Goal: Transaction & Acquisition: Download file/media

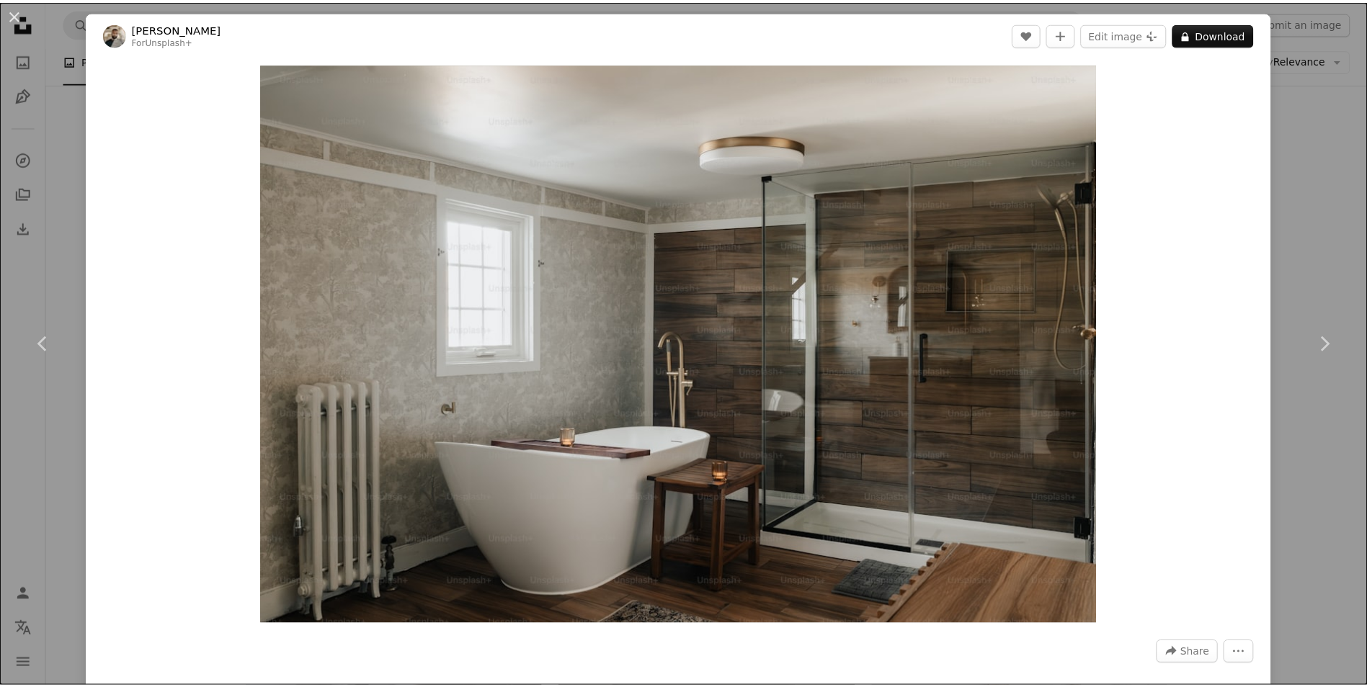
scroll to position [50068, 0]
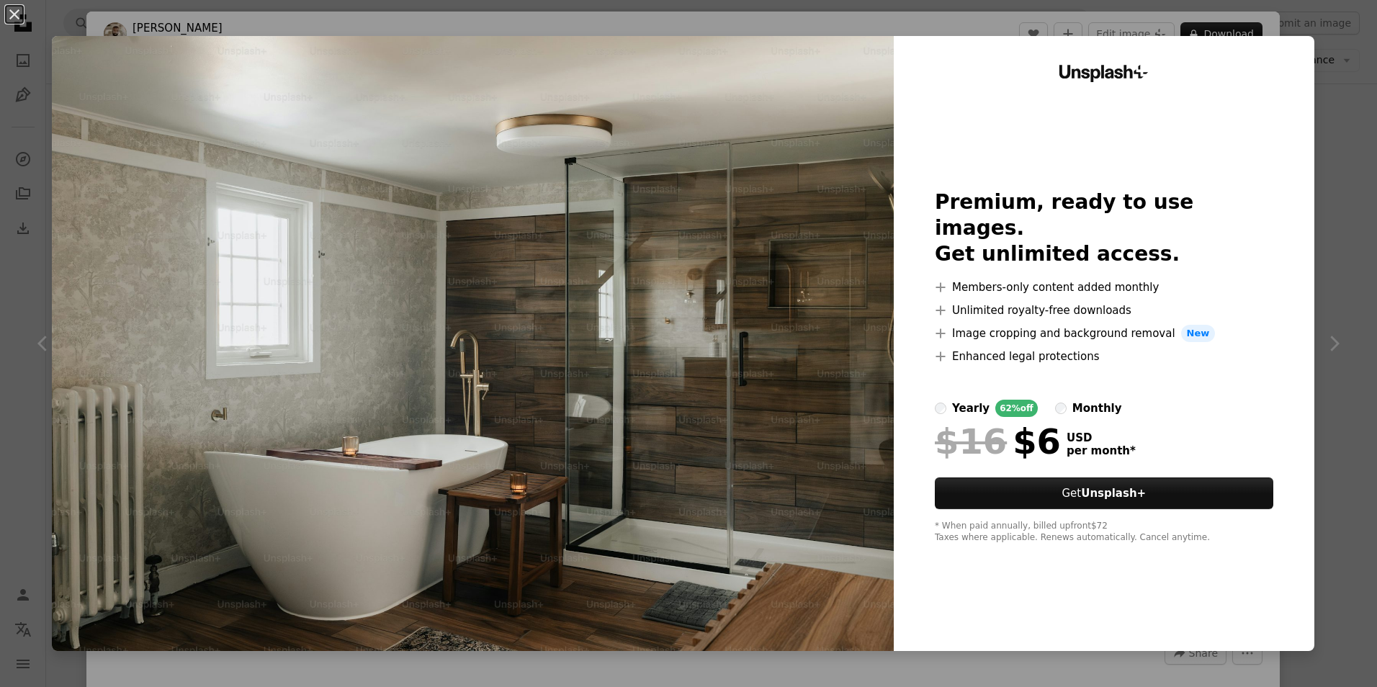
click at [1328, 74] on div "An X shape Unsplash+ Premium, ready to use images. Get unlimited access. A plus…" at bounding box center [688, 343] width 1377 height 687
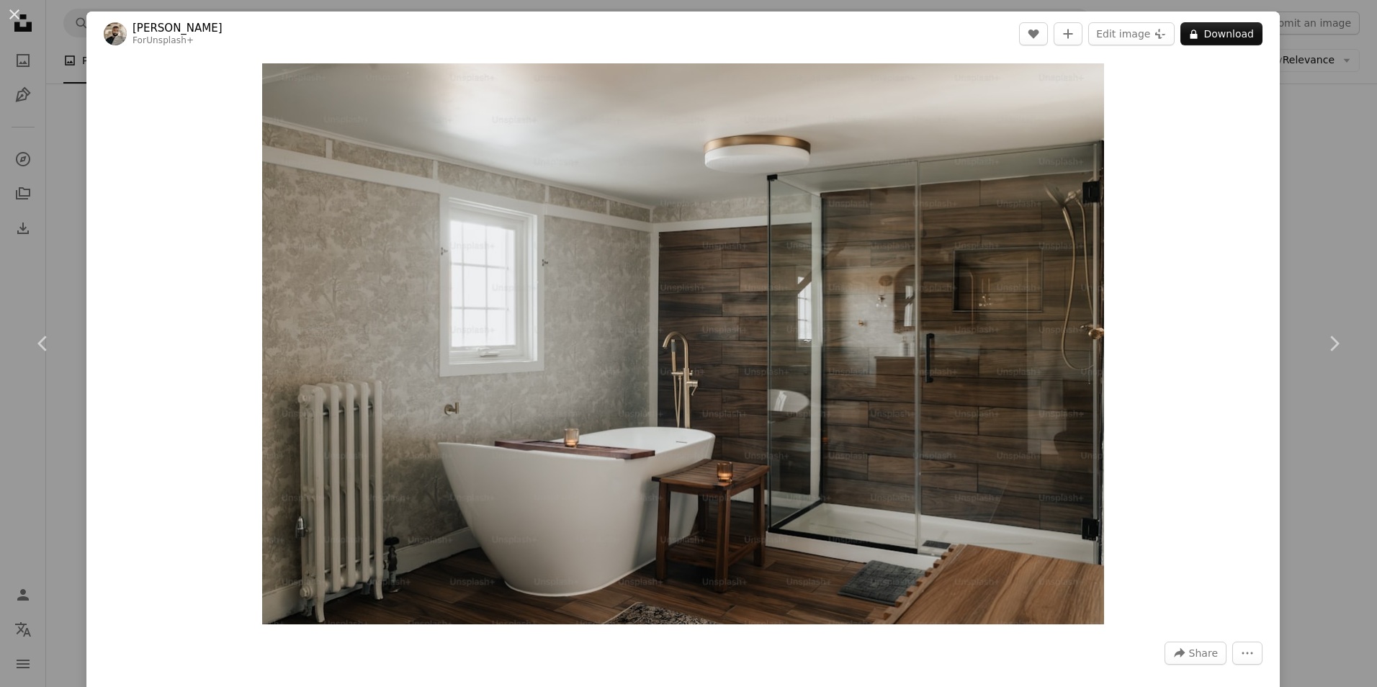
click at [68, 101] on div "An X shape Chevron left Chevron right [PERSON_NAME] For Unsplash+ A heart A plu…" at bounding box center [688, 343] width 1377 height 687
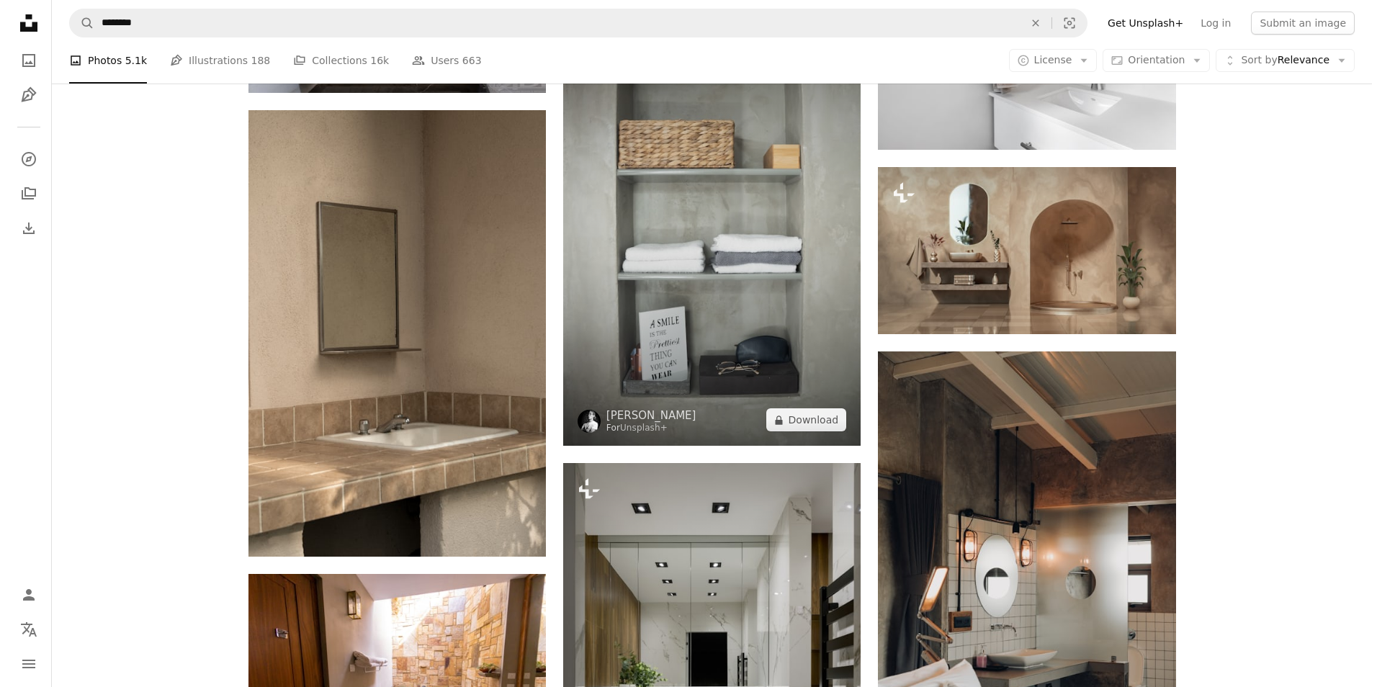
scroll to position [50717, 0]
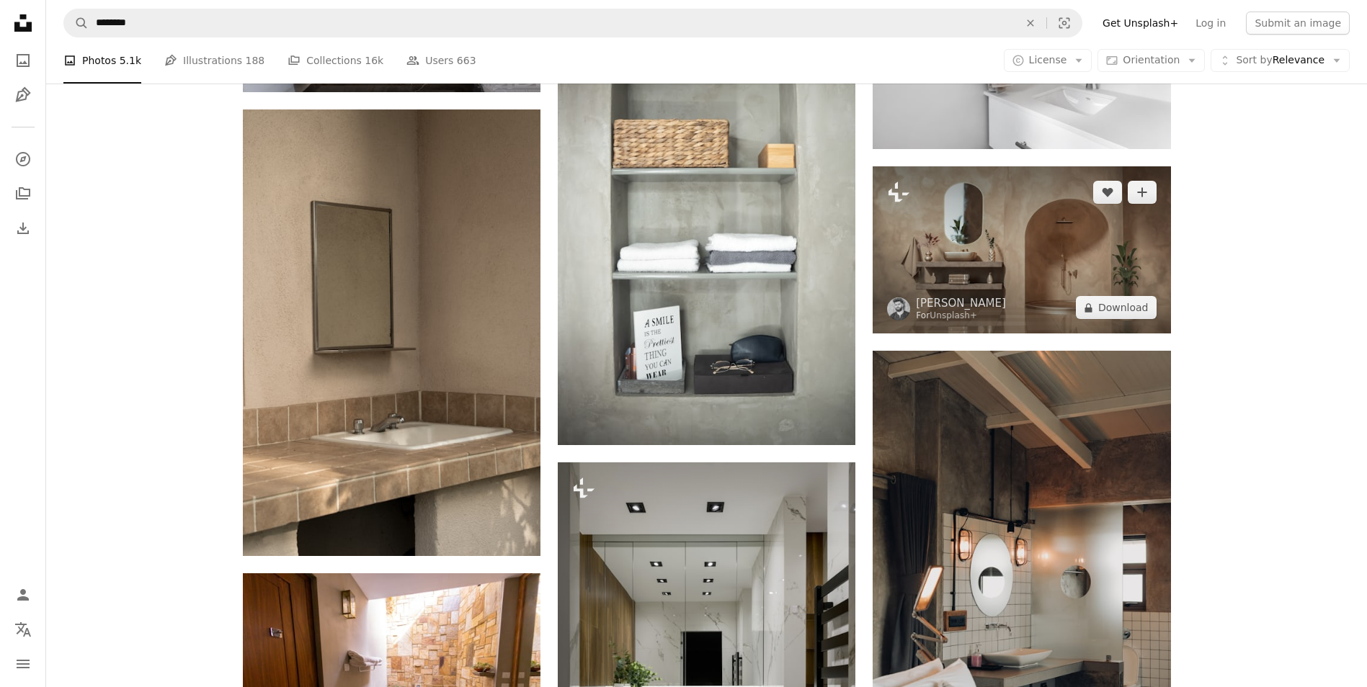
click at [1035, 261] on img at bounding box center [1021, 249] width 298 height 167
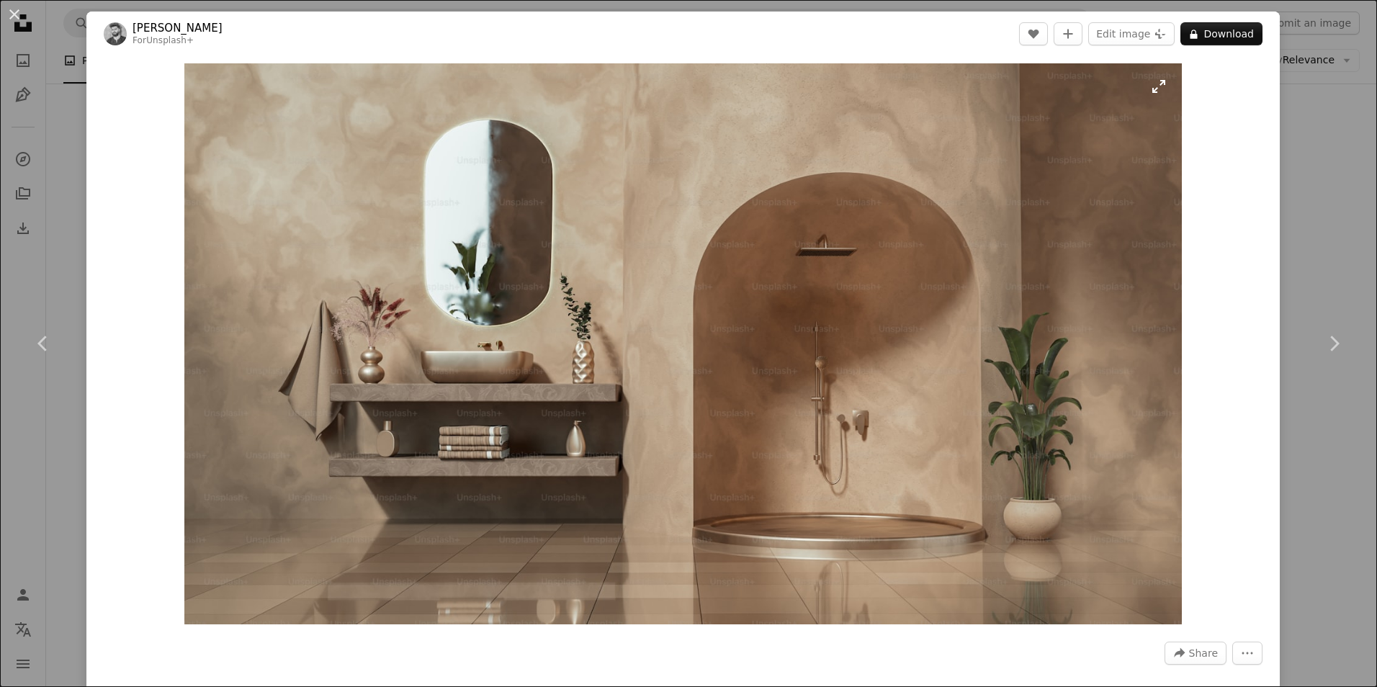
click at [864, 497] on img "Zoom in on this image" at bounding box center [683, 343] width 998 height 561
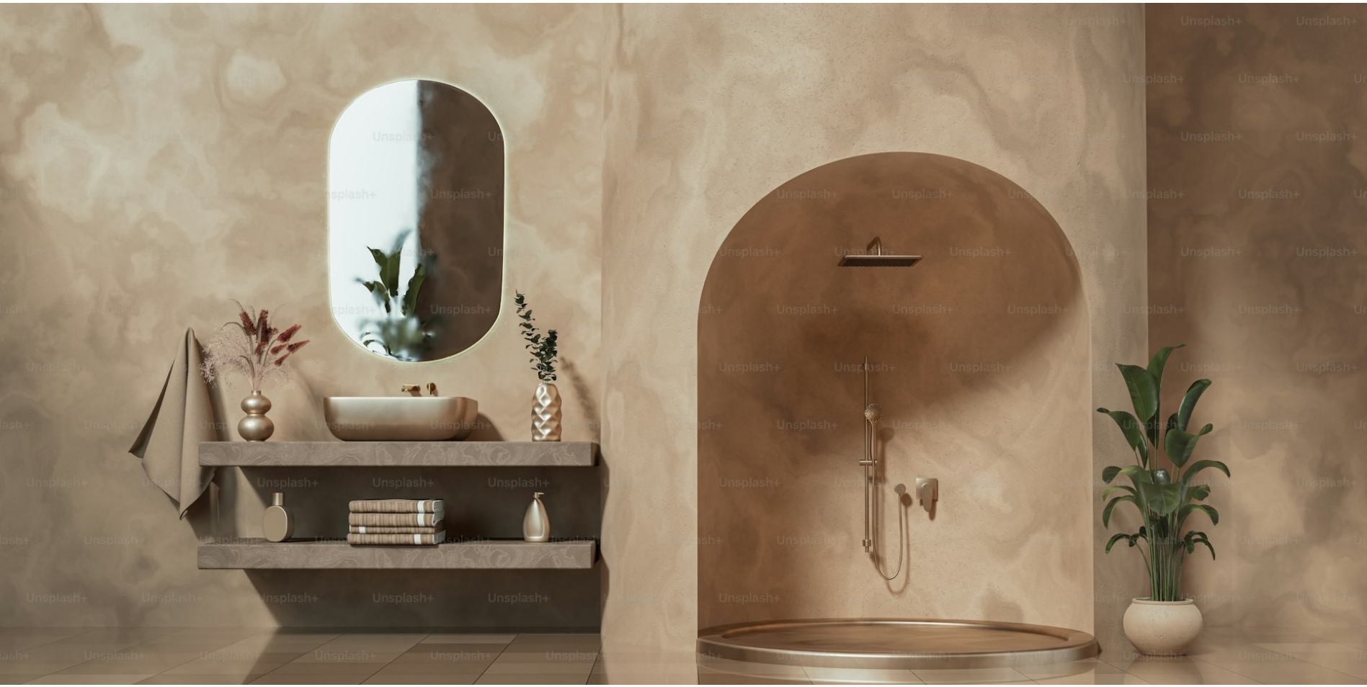
scroll to position [38, 0]
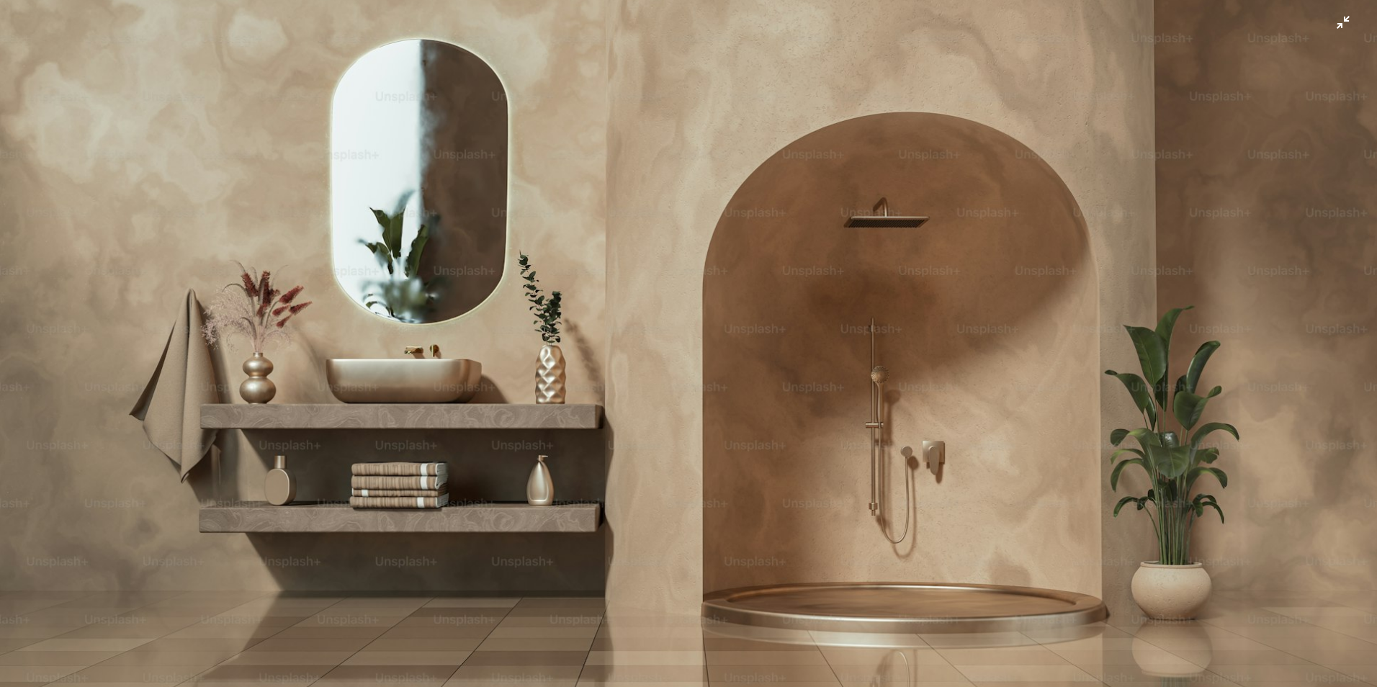
click at [864, 497] on img "Zoom out on this image" at bounding box center [688, 349] width 1379 height 776
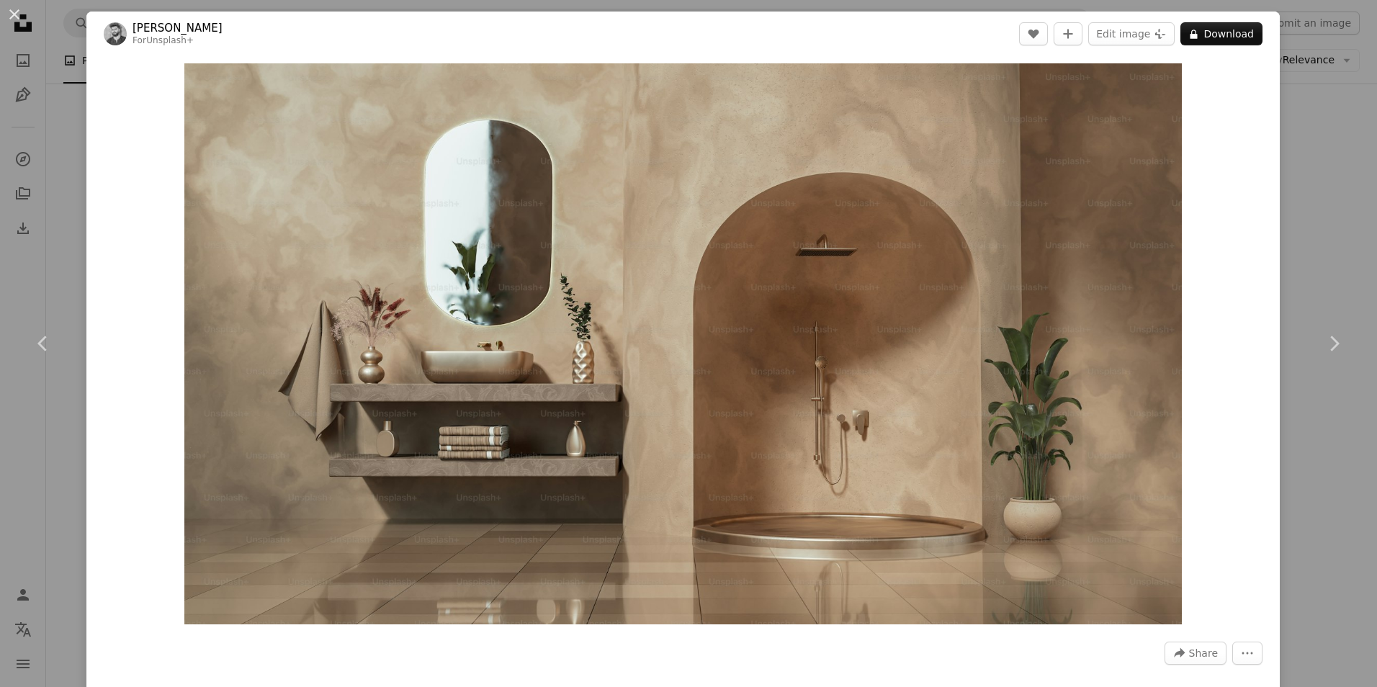
click at [65, 179] on div "An X shape Chevron left Chevron right [PERSON_NAME] For Unsplash+ A heart A plu…" at bounding box center [688, 343] width 1377 height 687
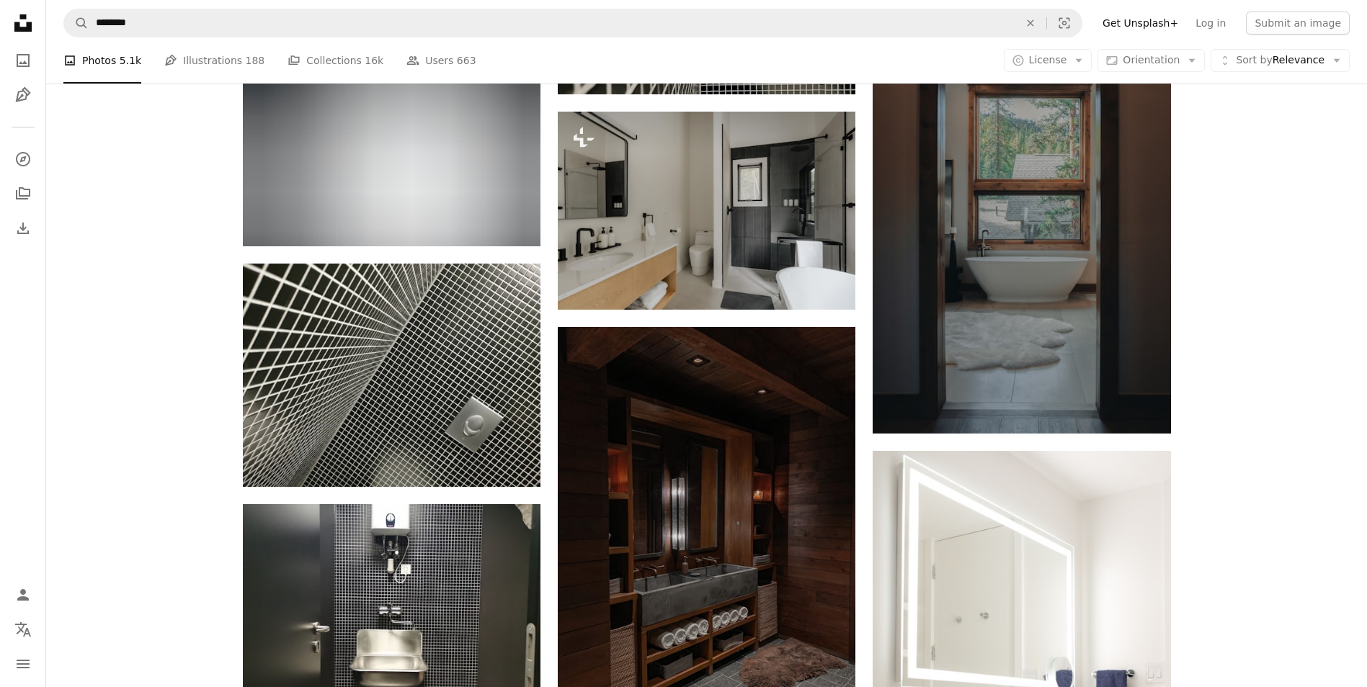
scroll to position [60947, 0]
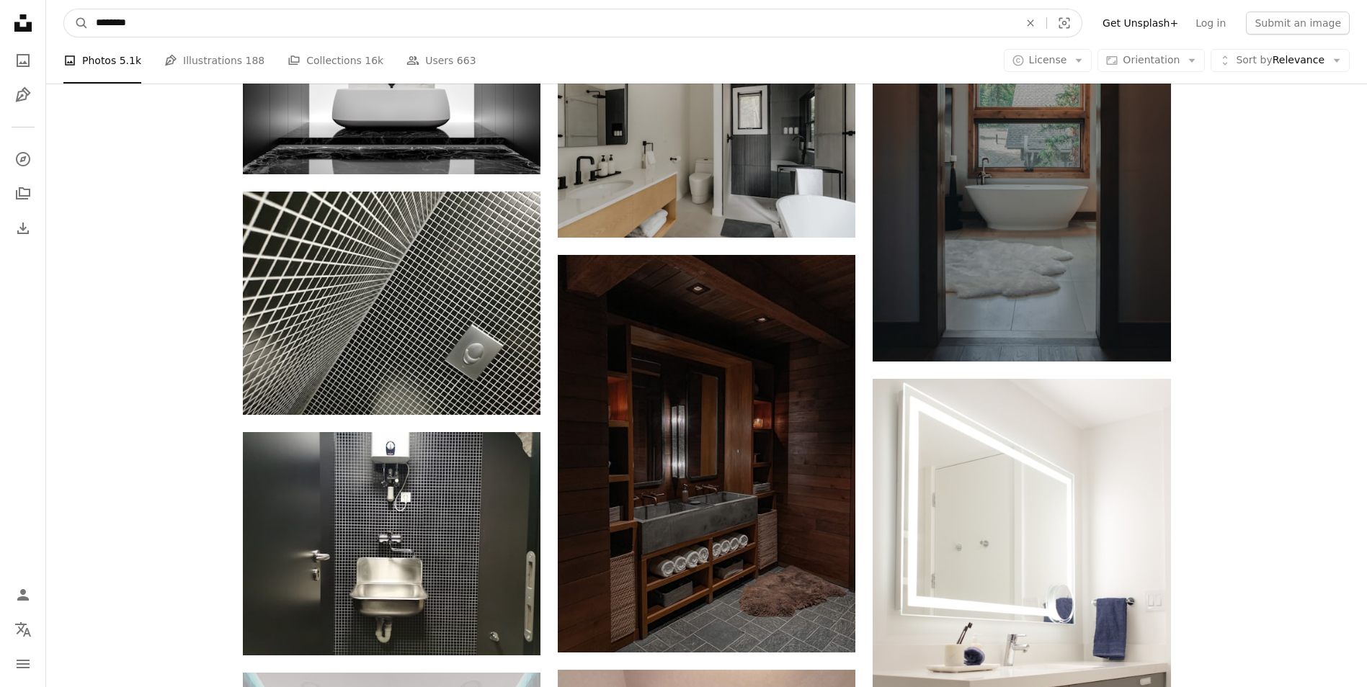
click at [167, 29] on input "********" at bounding box center [552, 22] width 926 height 27
type input "**********"
click button "A magnifying glass" at bounding box center [76, 22] width 24 height 27
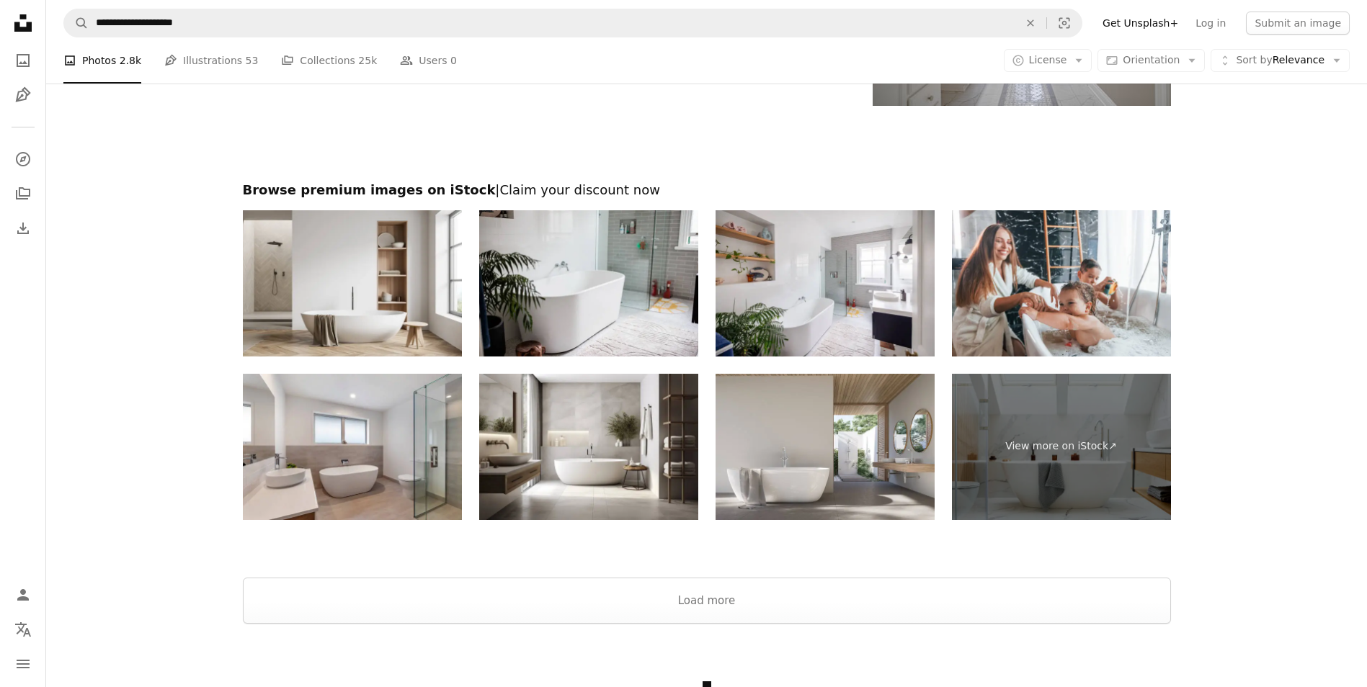
scroll to position [2521, 0]
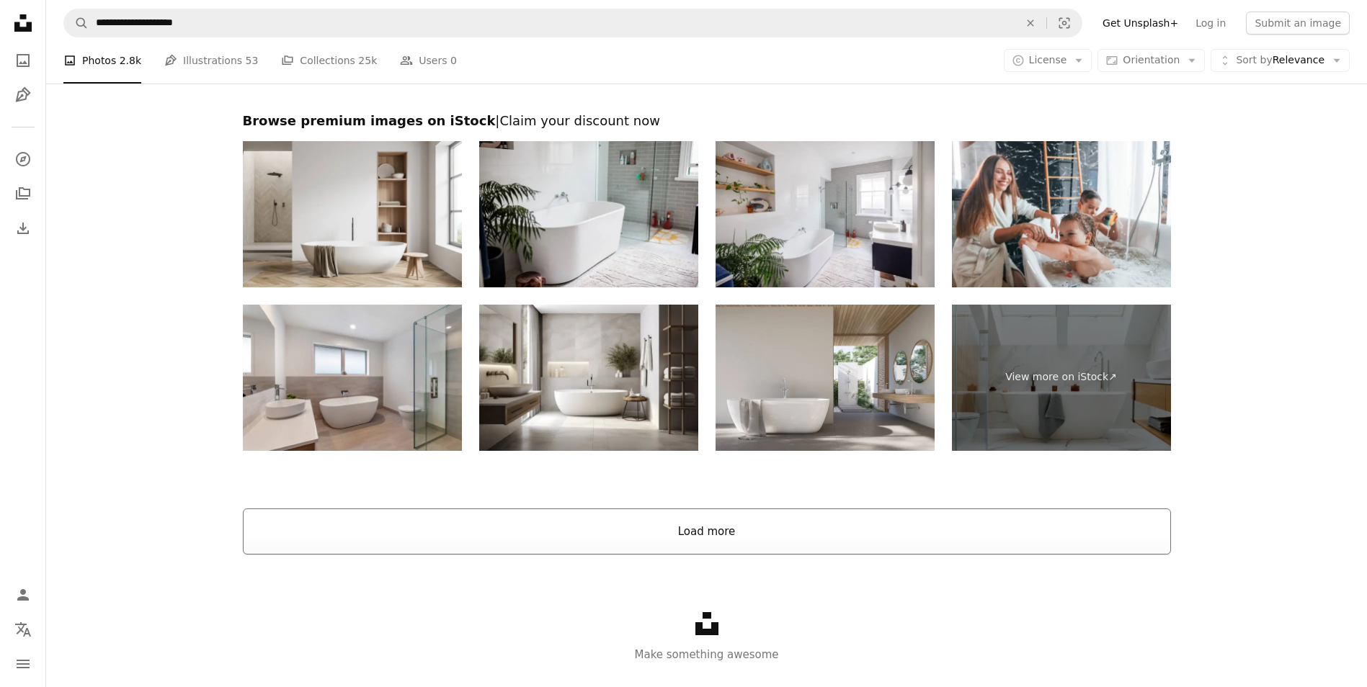
click at [728, 526] on button "Load more" at bounding box center [707, 532] width 928 height 46
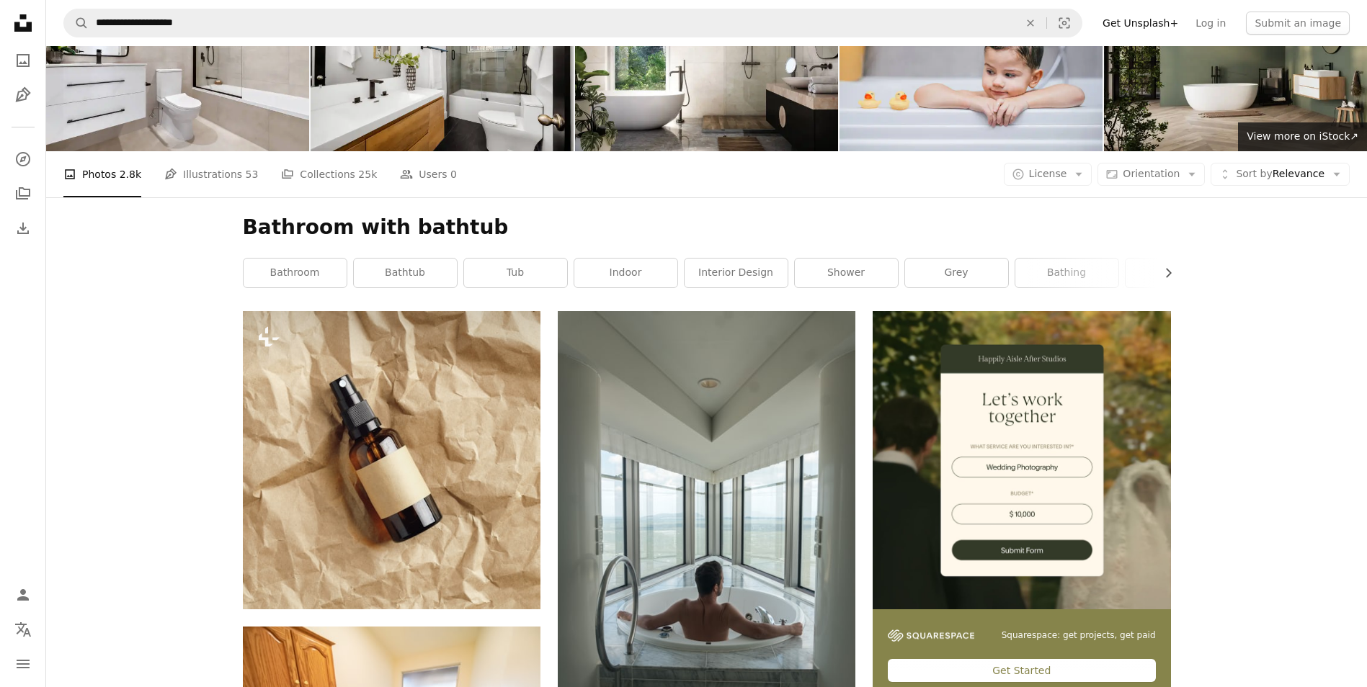
scroll to position [0, 0]
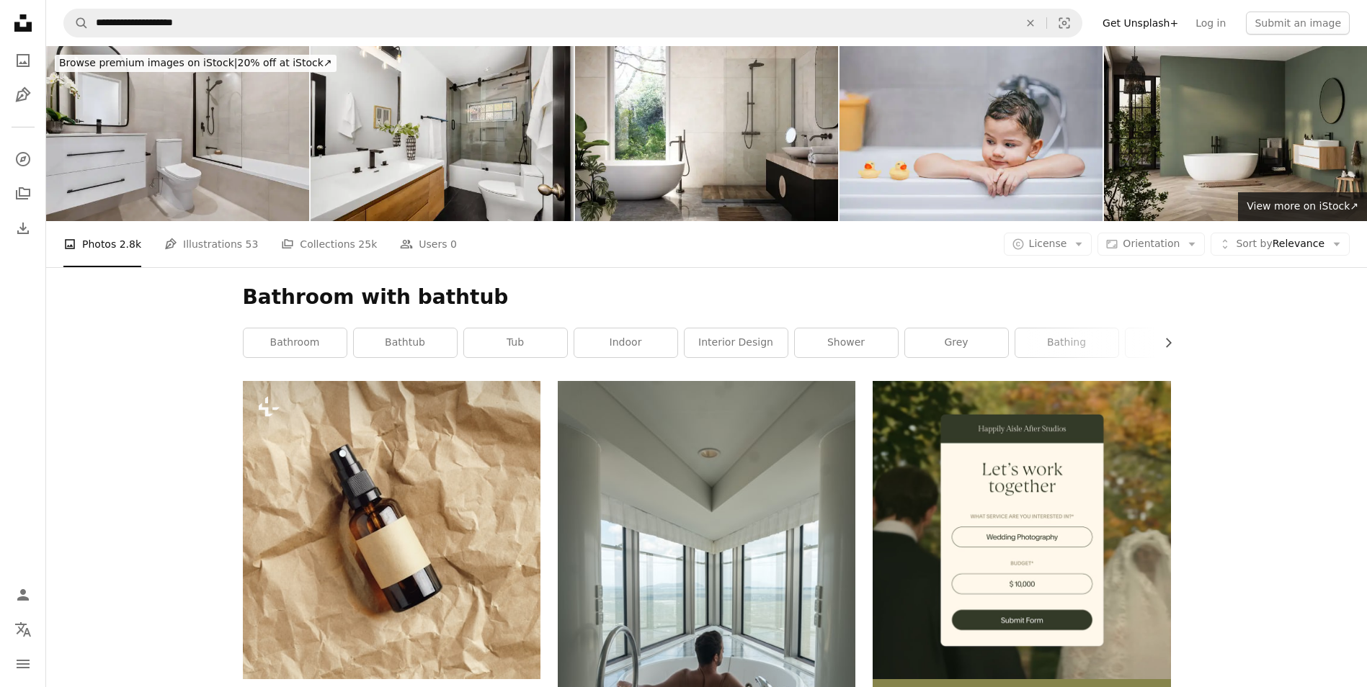
click at [272, 164] on img at bounding box center [177, 133] width 263 height 175
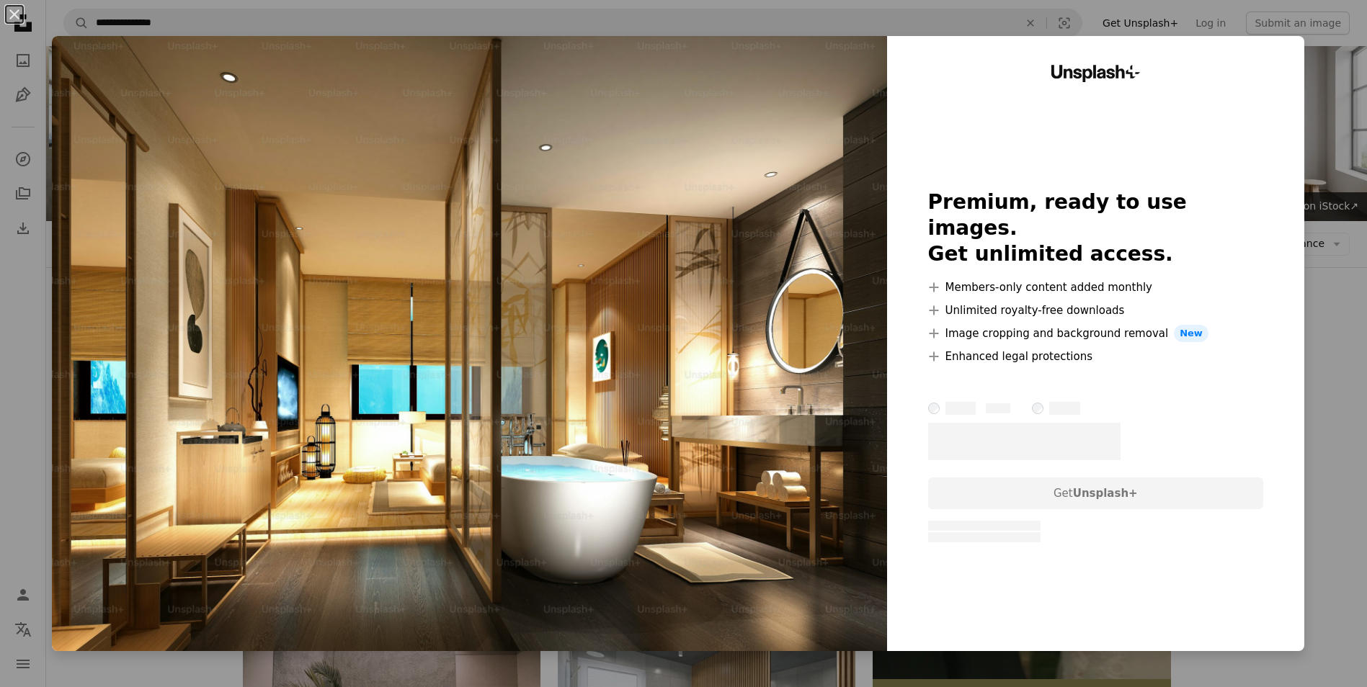
scroll to position [21459, 0]
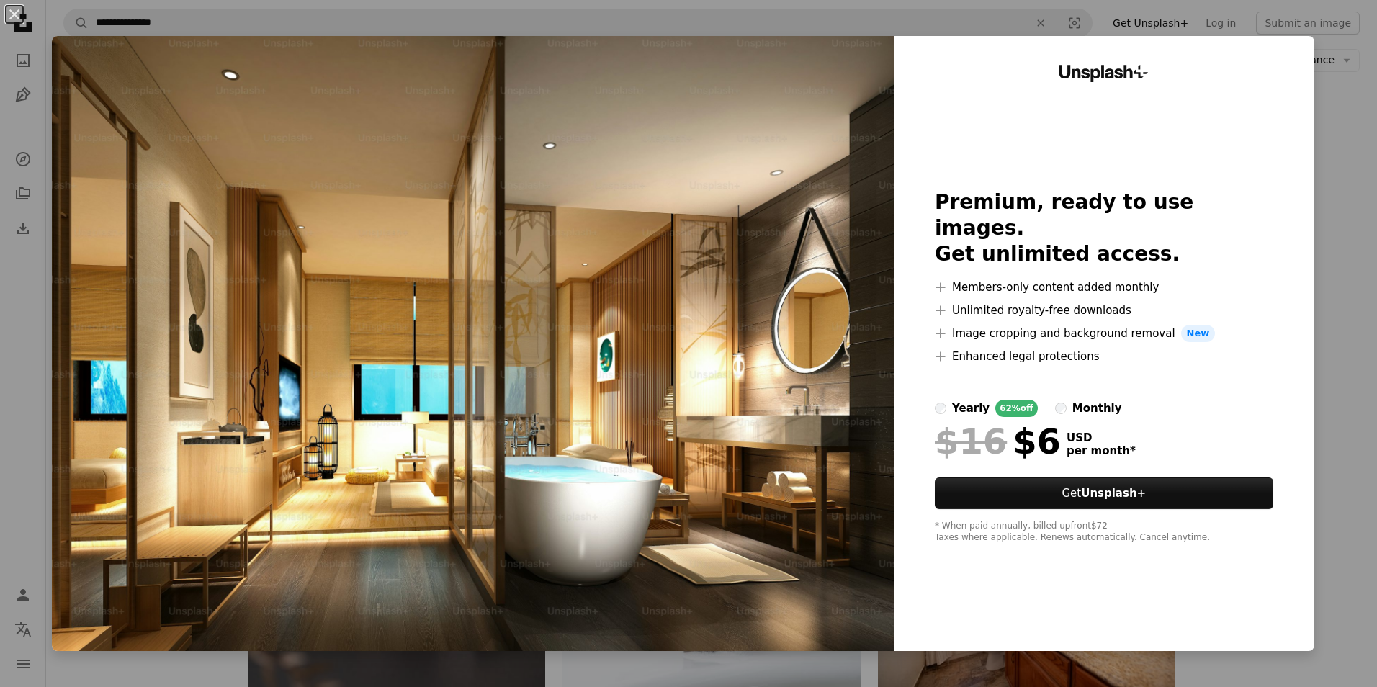
click at [1333, 492] on div "An X shape Unsplash+ Premium, ready to use images. Get unlimited access. A plus…" at bounding box center [688, 343] width 1377 height 687
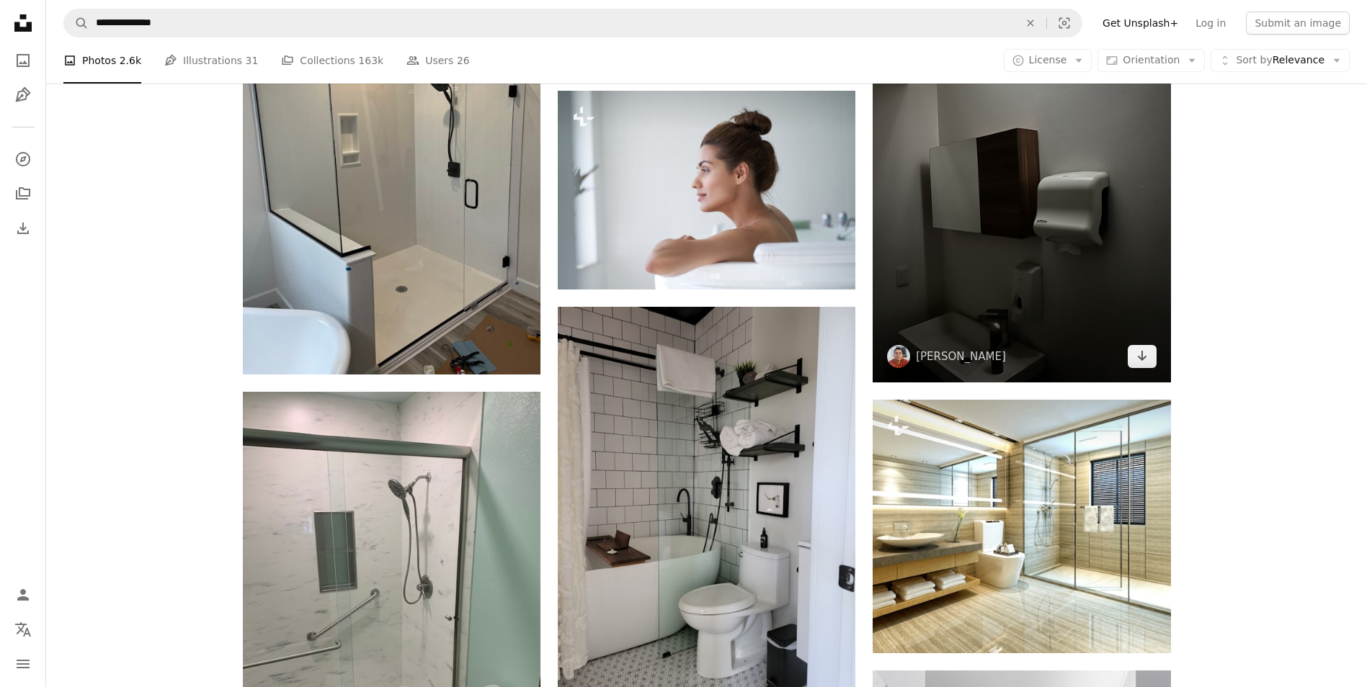
scroll to position [22756, 0]
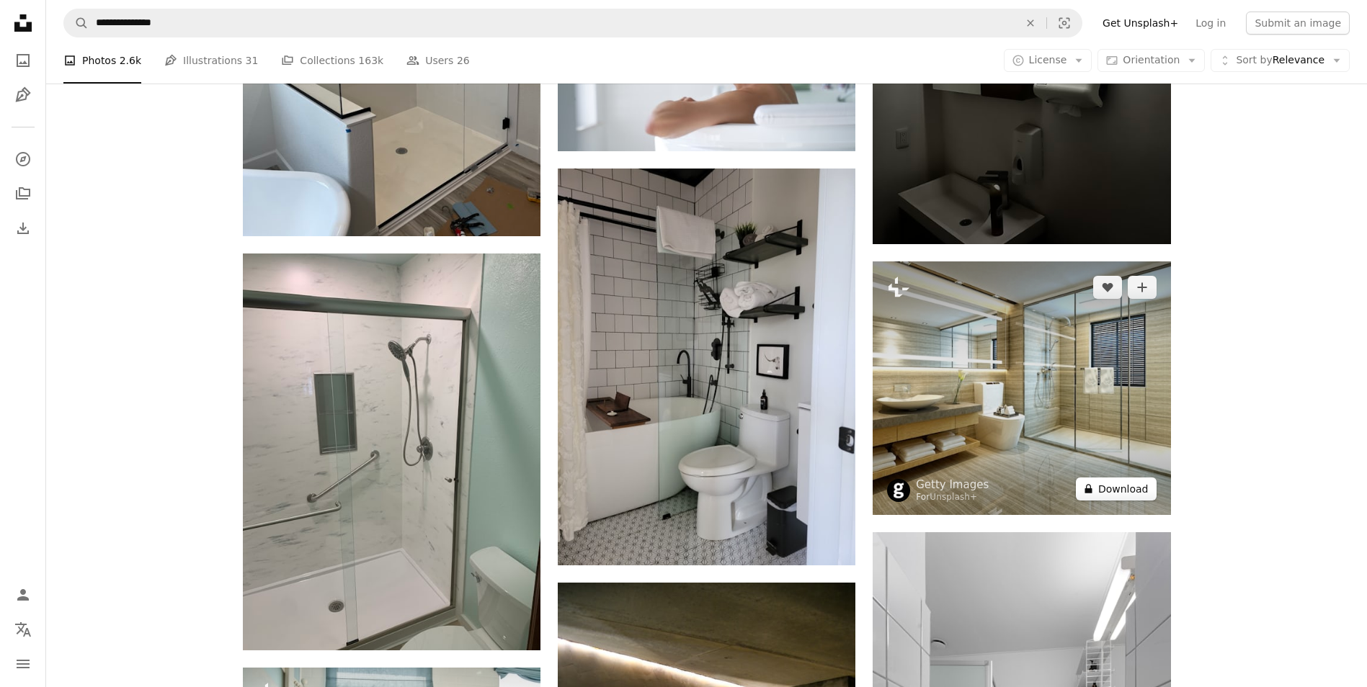
click at [1122, 483] on button "A lock Download" at bounding box center [1116, 489] width 81 height 23
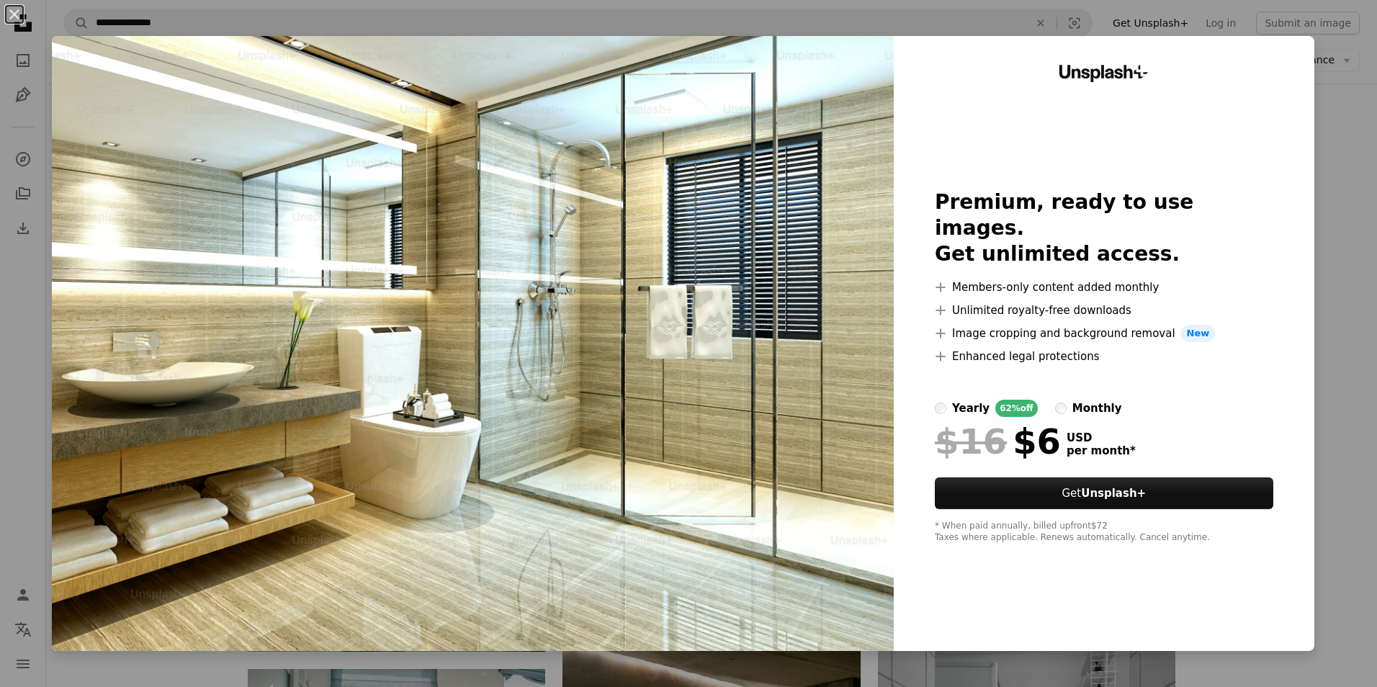
click at [1316, 439] on div "An X shape Unsplash+ Premium, ready to use images. Get unlimited access. A plus…" at bounding box center [688, 343] width 1377 height 687
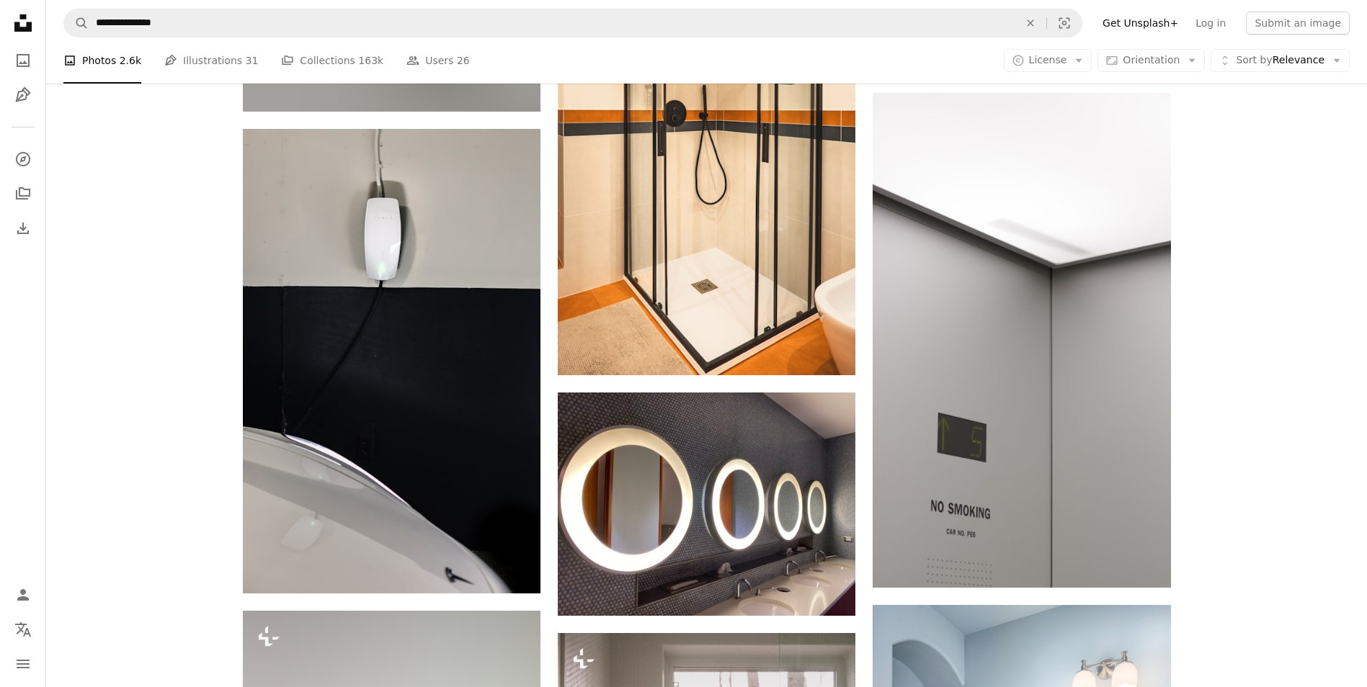
scroll to position [35651, 0]
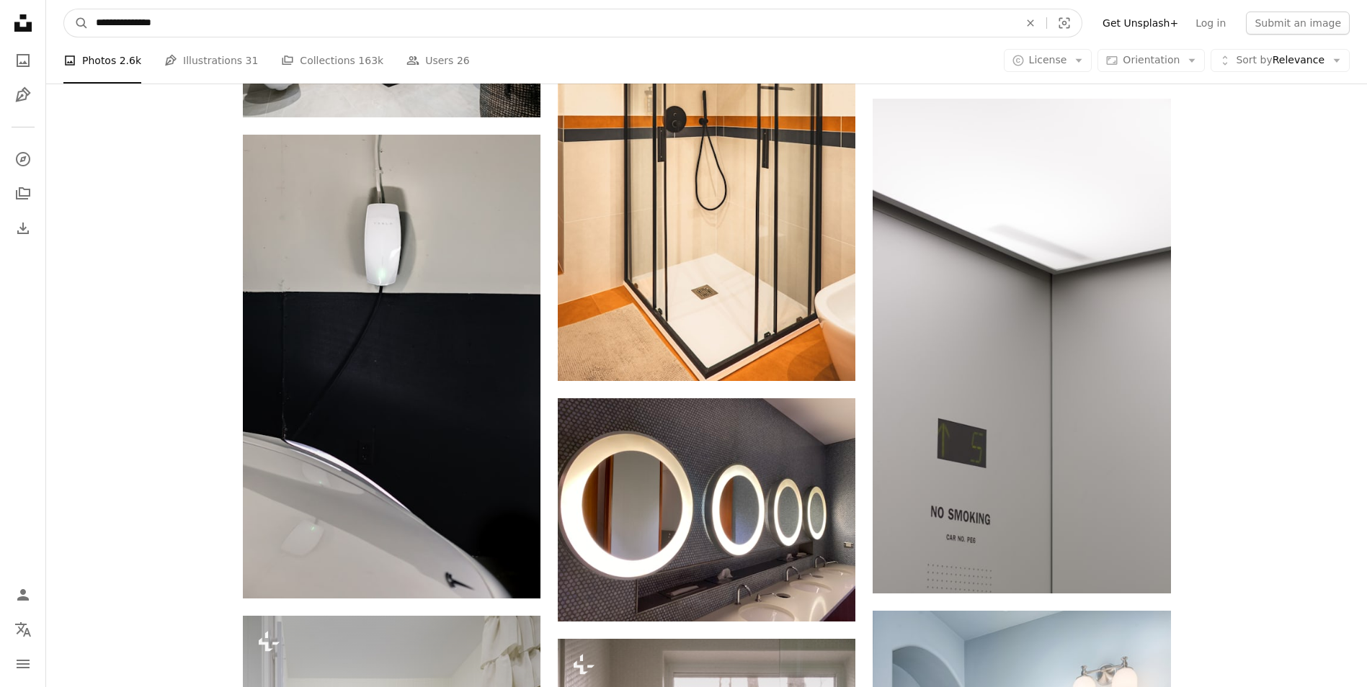
drag, startPoint x: 254, startPoint y: 14, endPoint x: 97, endPoint y: 33, distance: 157.5
click at [97, 33] on input "**********" at bounding box center [552, 22] width 926 height 27
